Goal: Task Accomplishment & Management: Manage account settings

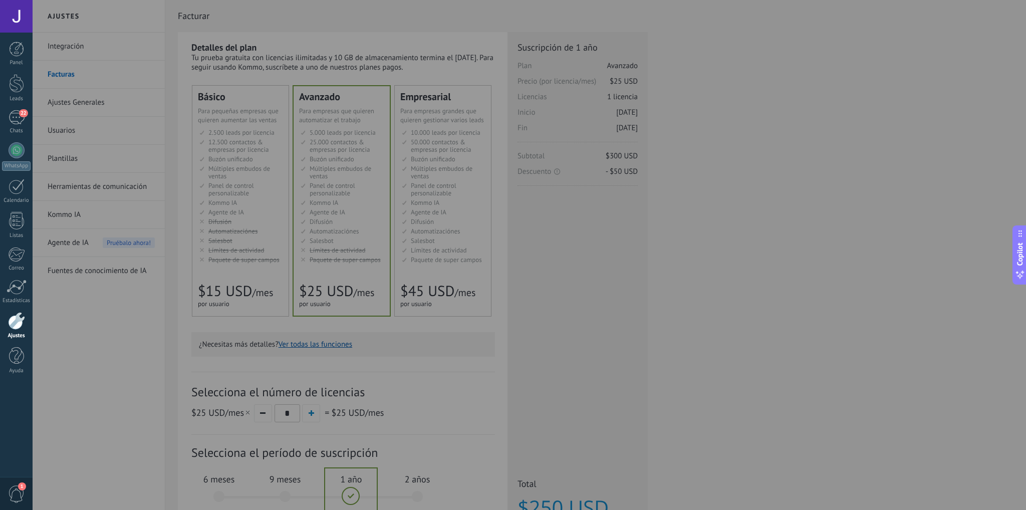
click at [721, 56] on div at bounding box center [546, 255] width 1026 height 510
click at [16, 109] on div "Panel Leads 22 Chats WhatsApp Clientes" at bounding box center [16, 213] width 33 height 343
click at [14, 113] on div "22" at bounding box center [17, 117] width 16 height 15
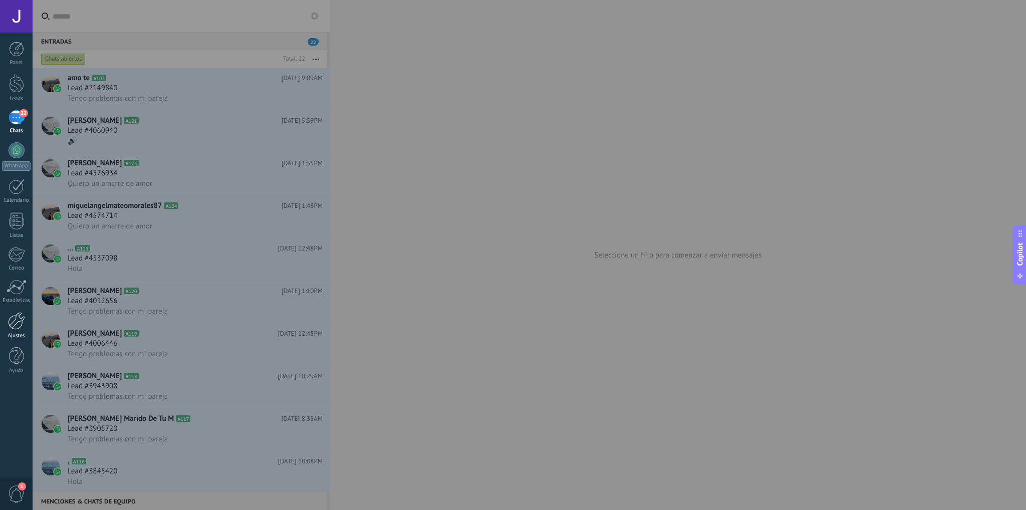
click at [16, 315] on div at bounding box center [16, 321] width 17 height 18
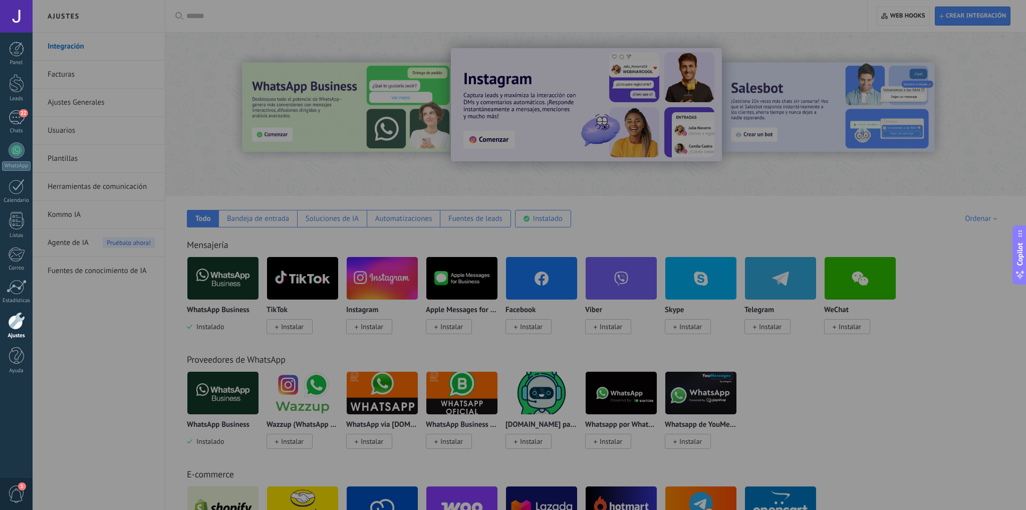
click at [77, 76] on div at bounding box center [546, 255] width 1026 height 510
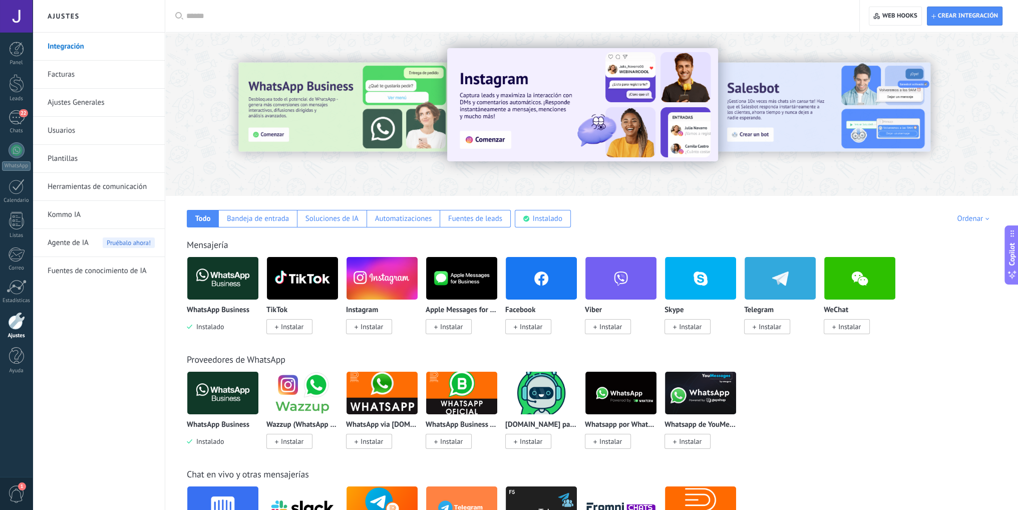
click at [54, 76] on link "Facturas" at bounding box center [101, 75] width 107 height 28
